Goal: Register for event/course

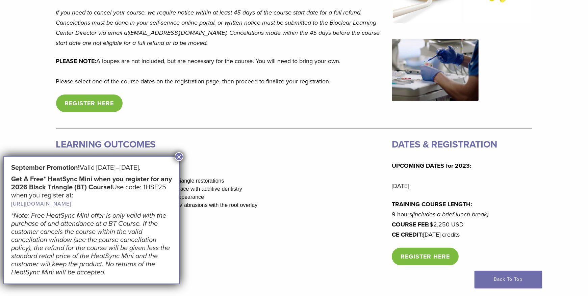
scroll to position [296, 0]
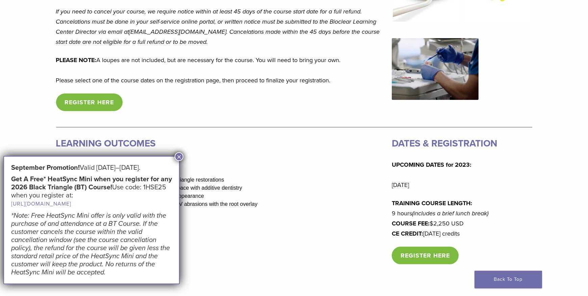
click at [178, 156] on button "×" at bounding box center [179, 156] width 9 height 9
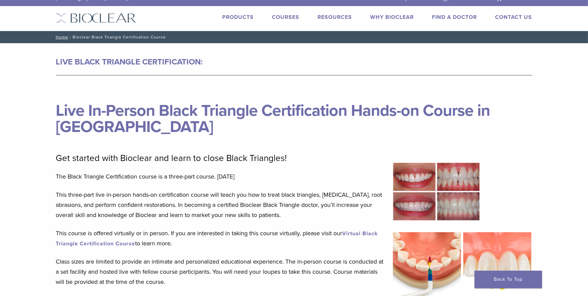
scroll to position [0, 0]
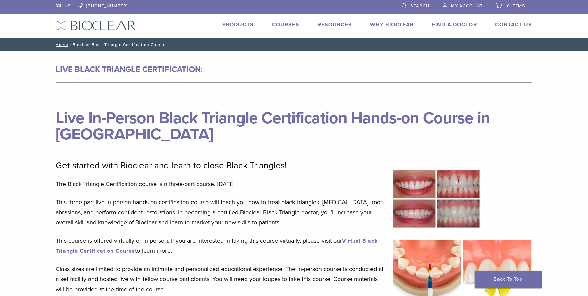
click at [282, 23] on link "Courses" at bounding box center [285, 24] width 27 height 7
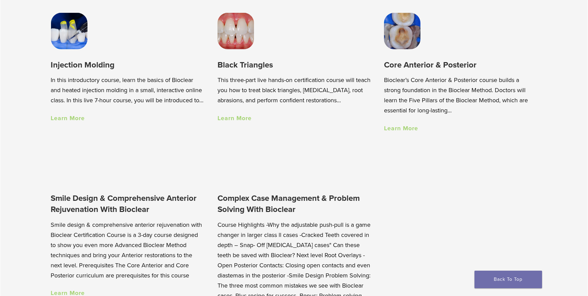
scroll to position [533, 0]
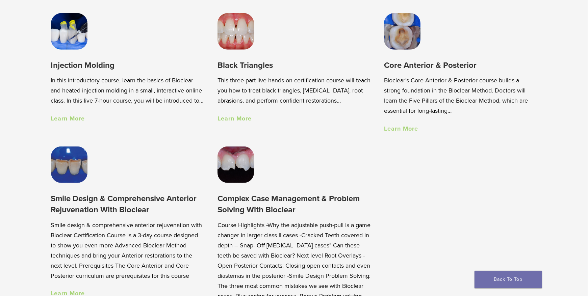
click at [235, 125] on div "Black Triangles This three-part live hands-on certification course will teach y…" at bounding box center [294, 72] width 167 height 133
click at [235, 122] on link "Learn More" at bounding box center [235, 118] width 34 height 7
click at [69, 122] on link "Learn More" at bounding box center [68, 118] width 34 height 7
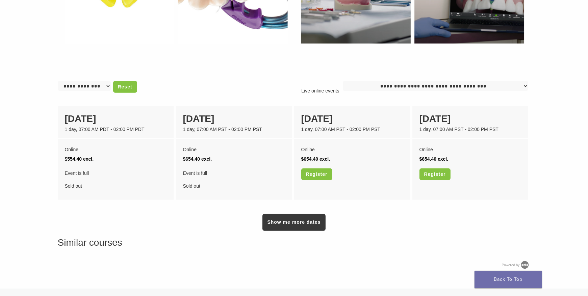
scroll to position [473, 0]
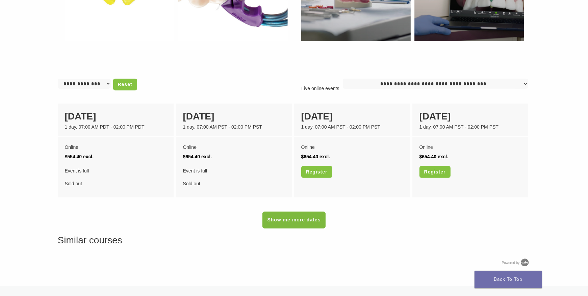
click at [266, 223] on link "Show me more dates" at bounding box center [294, 220] width 63 height 17
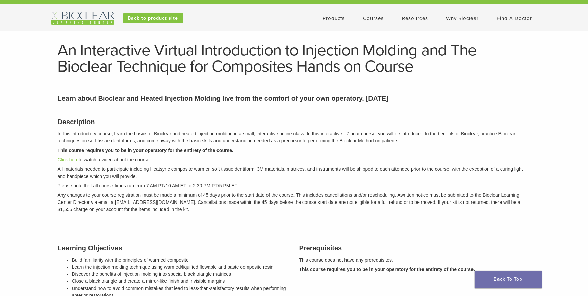
scroll to position [0, 0]
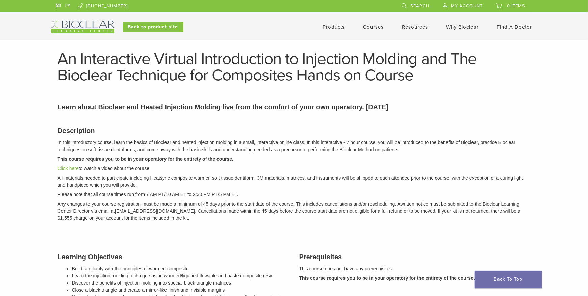
click at [369, 26] on link "Courses" at bounding box center [374, 27] width 21 height 6
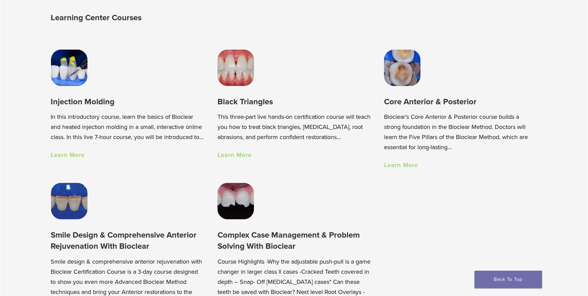
scroll to position [497, 0]
click at [236, 104] on h3 "Black Triangles" at bounding box center [294, 101] width 153 height 11
click at [239, 84] on img at bounding box center [236, 67] width 36 height 36
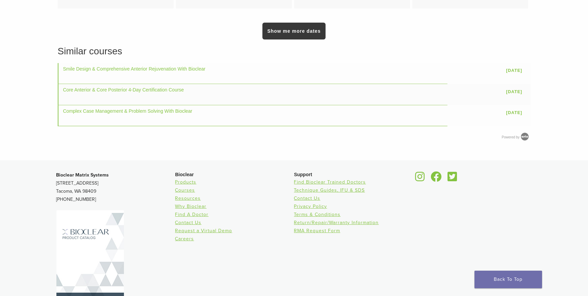
scroll to position [412, 0]
click at [279, 39] on link "Show me more dates" at bounding box center [294, 30] width 63 height 17
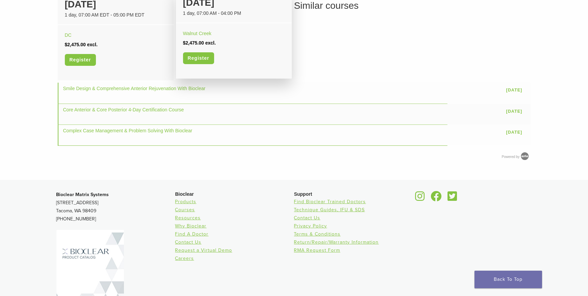
scroll to position [437, 0]
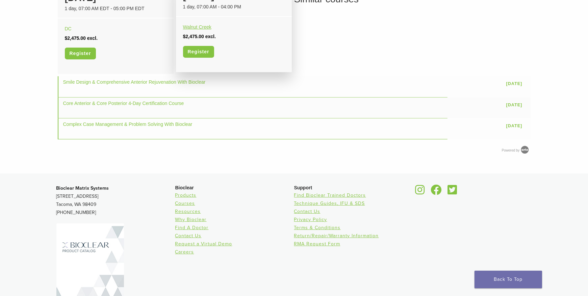
click at [201, 30] on link "Walnut Creek" at bounding box center [197, 26] width 28 height 5
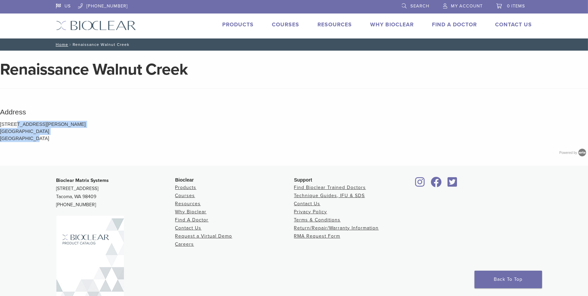
drag, startPoint x: 0, startPoint y: 123, endPoint x: 41, endPoint y: 141, distance: 44.8
click at [41, 141] on p "[STREET_ADDRESS][PERSON_NAME] [GEOGRAPHIC_DATA] [GEOGRAPHIC_DATA]" at bounding box center [294, 131] width 588 height 21
click at [42, 134] on p "[STREET_ADDRESS][PERSON_NAME] [GEOGRAPHIC_DATA] [GEOGRAPHIC_DATA]" at bounding box center [294, 131] width 588 height 21
drag, startPoint x: 52, startPoint y: 131, endPoint x: 0, endPoint y: 123, distance: 52.7
click at [0, 123] on p "[STREET_ADDRESS][PERSON_NAME] [GEOGRAPHIC_DATA] [GEOGRAPHIC_DATA]" at bounding box center [294, 131] width 588 height 21
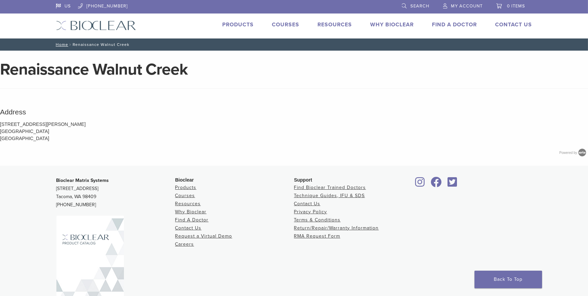
copy p "2805 Jones Rd Walnut Creek CA 94597"
click at [24, 130] on p "2805 Jones Rd Walnut Creek CA 94597 United States" at bounding box center [294, 131] width 588 height 21
drag, startPoint x: 1, startPoint y: 124, endPoint x: 38, endPoint y: 127, distance: 37.0
click at [38, 127] on p "2805 Jones Rd Walnut Creek CA 94597 United States" at bounding box center [294, 131] width 588 height 21
drag, startPoint x: 54, startPoint y: 135, endPoint x: 0, endPoint y: 123, distance: 55.7
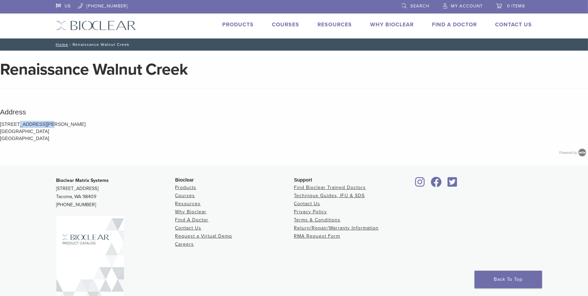
click at [0, 123] on p "2805 Jones Rd Walnut Creek CA 94597 United States" at bounding box center [294, 131] width 588 height 21
copy p "2805 Jones Rd Walnut Creek CA 94597"
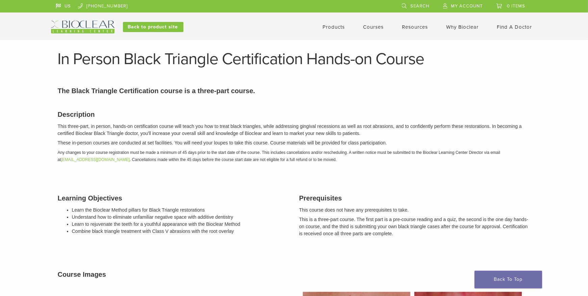
click at [265, 141] on p "These in-person courses are conducted at set facilities. You will need your lou…" at bounding box center [294, 143] width 473 height 7
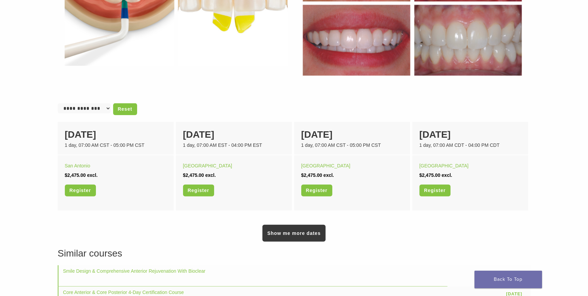
scroll to position [416, 0]
